Goal: Find contact information

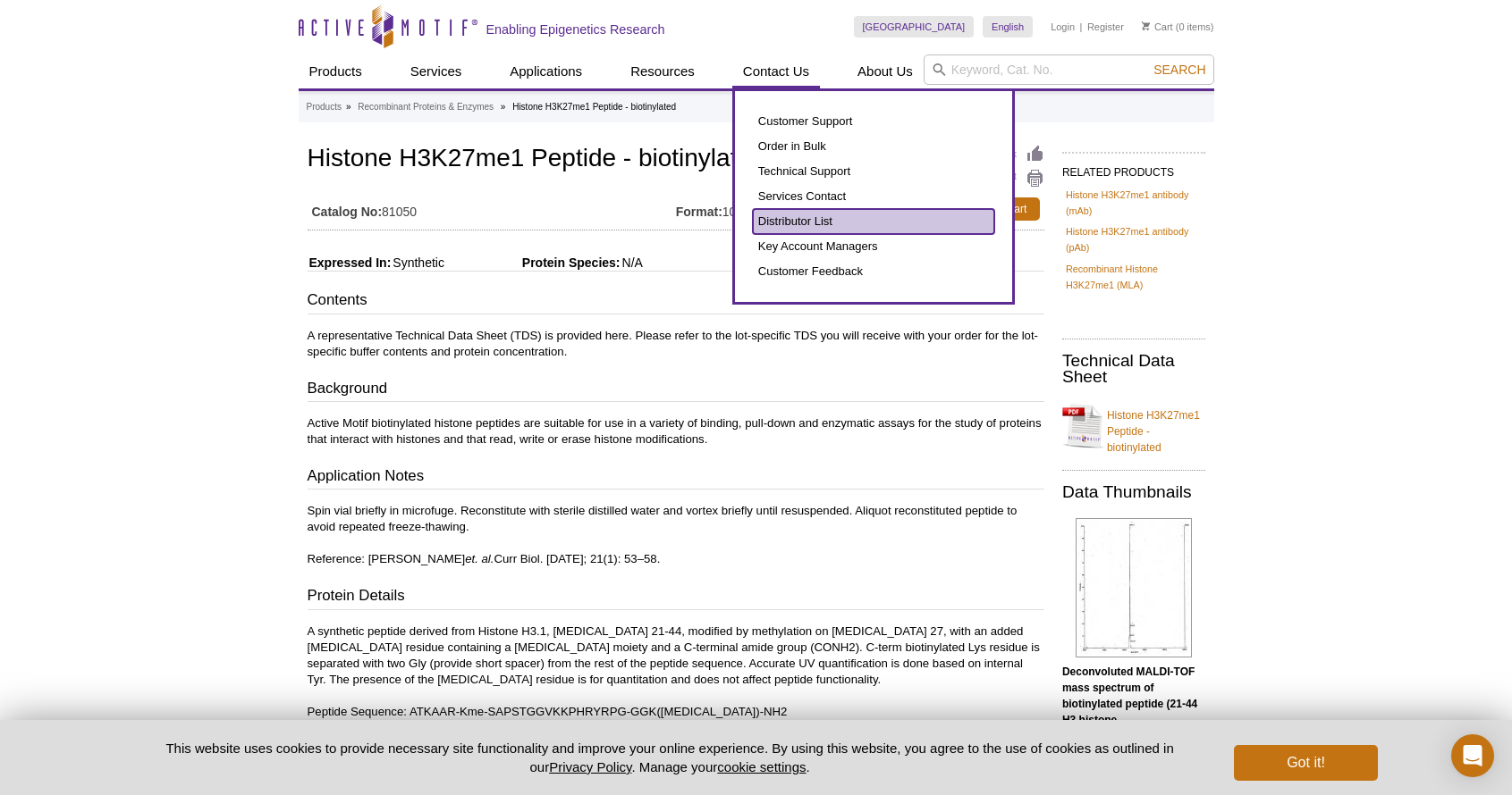
click at [808, 218] on link "Distributor List" at bounding box center [873, 221] width 242 height 25
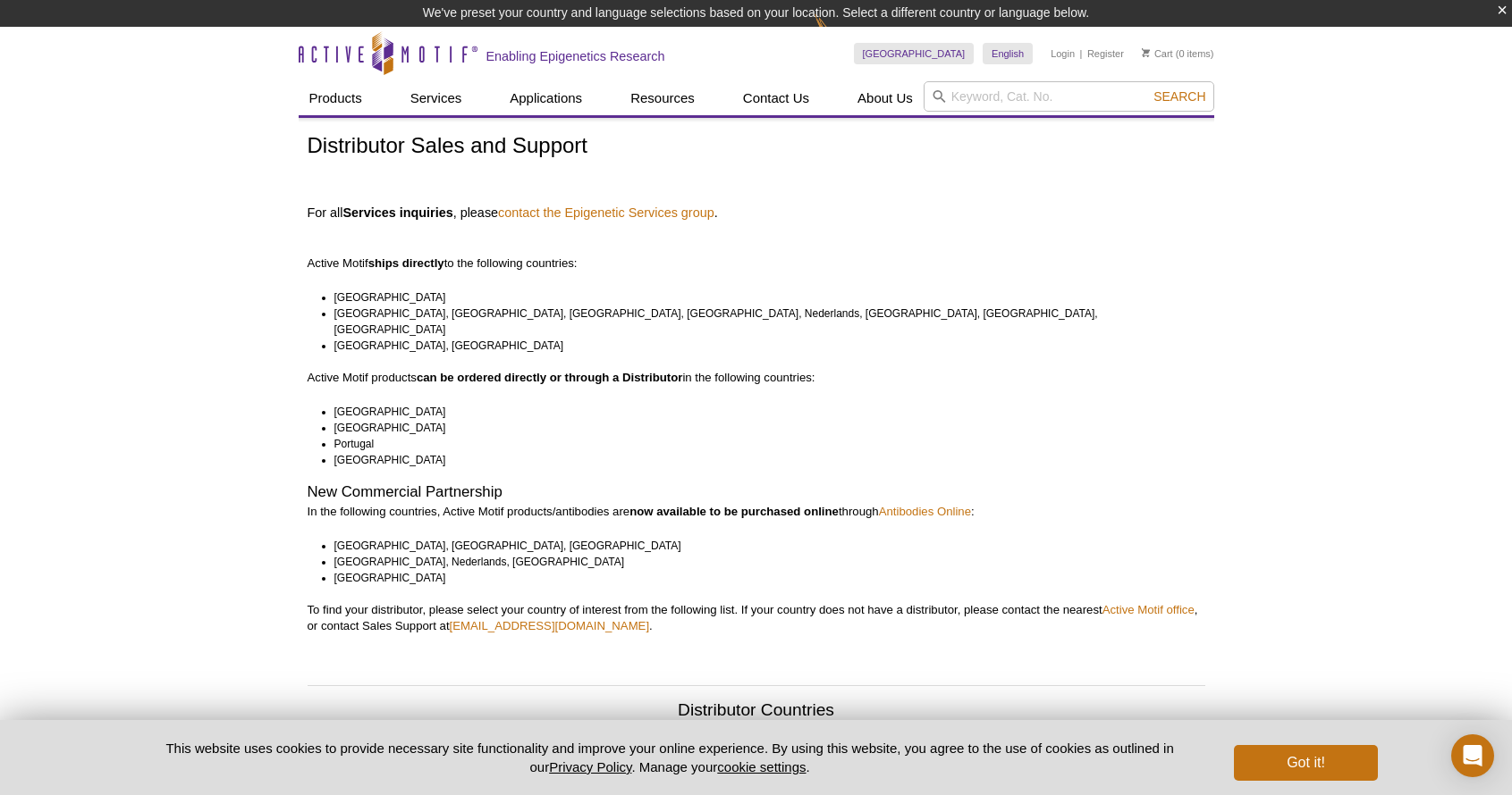
click at [339, 300] on li "[GEOGRAPHIC_DATA]" at bounding box center [761, 297] width 855 height 16
click at [349, 312] on li "[GEOGRAPHIC_DATA], [GEOGRAPHIC_DATA], [GEOGRAPHIC_DATA], [GEOGRAPHIC_DATA], Ned…" at bounding box center [761, 321] width 855 height 32
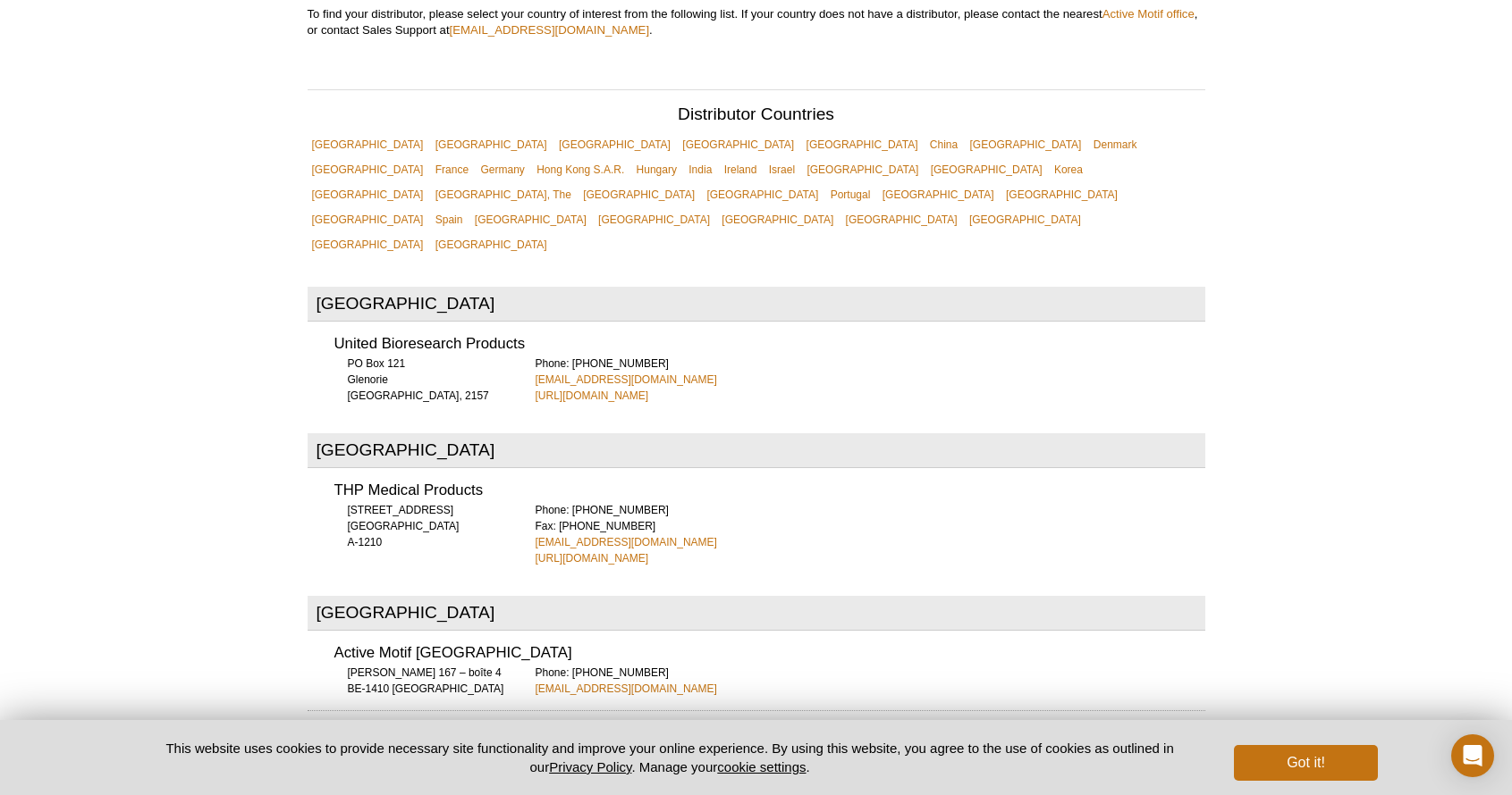
scroll to position [777, 0]
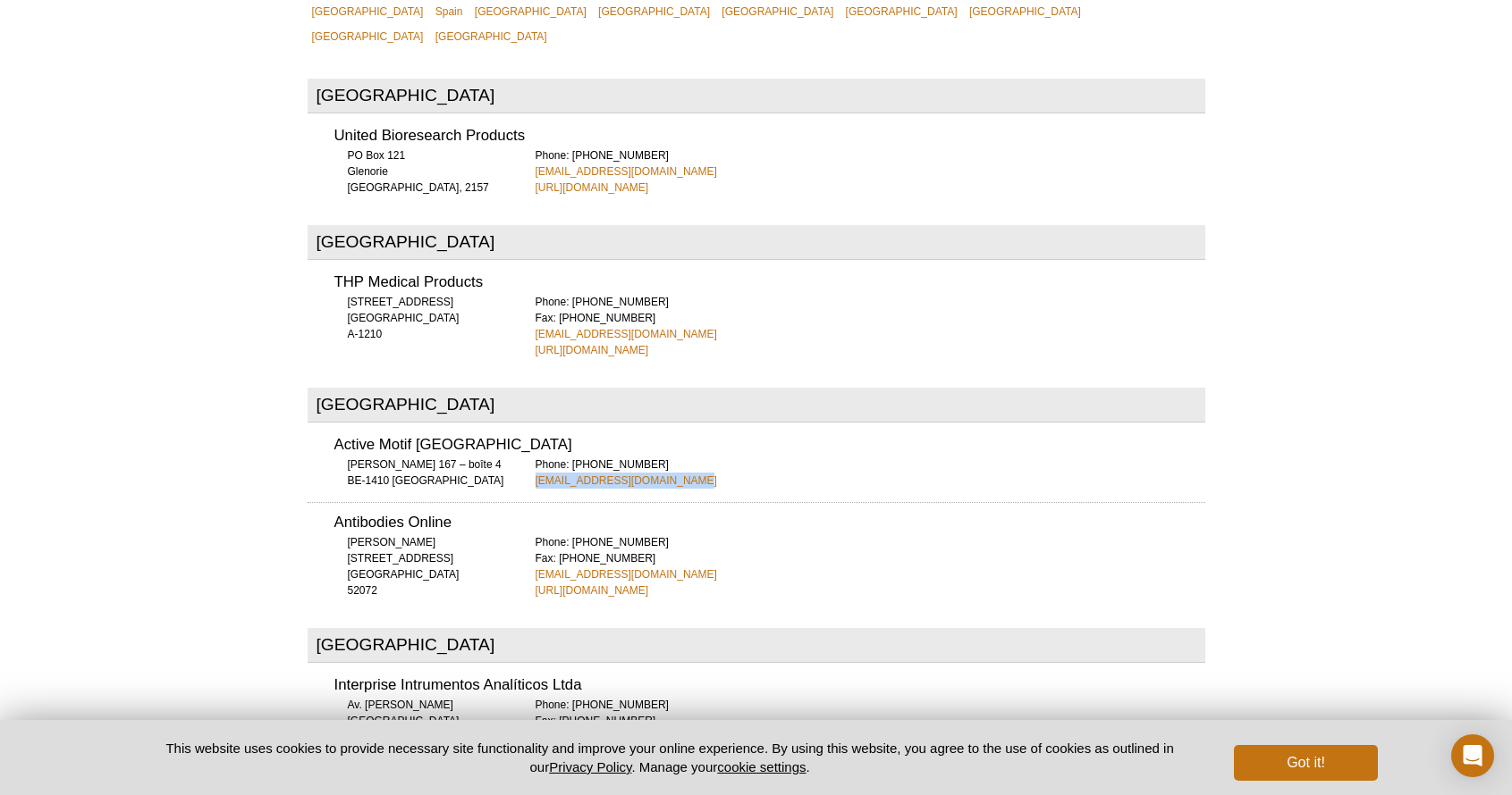
drag, startPoint x: 689, startPoint y: 414, endPoint x: 535, endPoint y: 417, distance: 154.0
click at [535, 456] on div "Phone: [PHONE_NUMBER] [EMAIL_ADDRESS][DOMAIN_NAME]" at bounding box center [869, 472] width 669 height 32
copy link "[EMAIL_ADDRESS][DOMAIN_NAME]"
